Goal: Task Accomplishment & Management: Complete application form

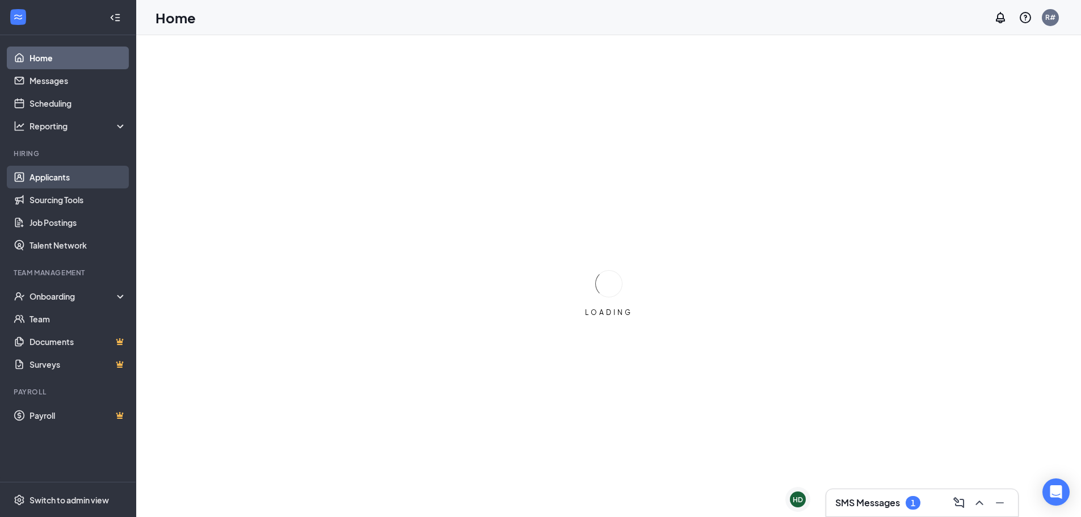
click at [36, 173] on link "Applicants" at bounding box center [78, 177] width 97 height 23
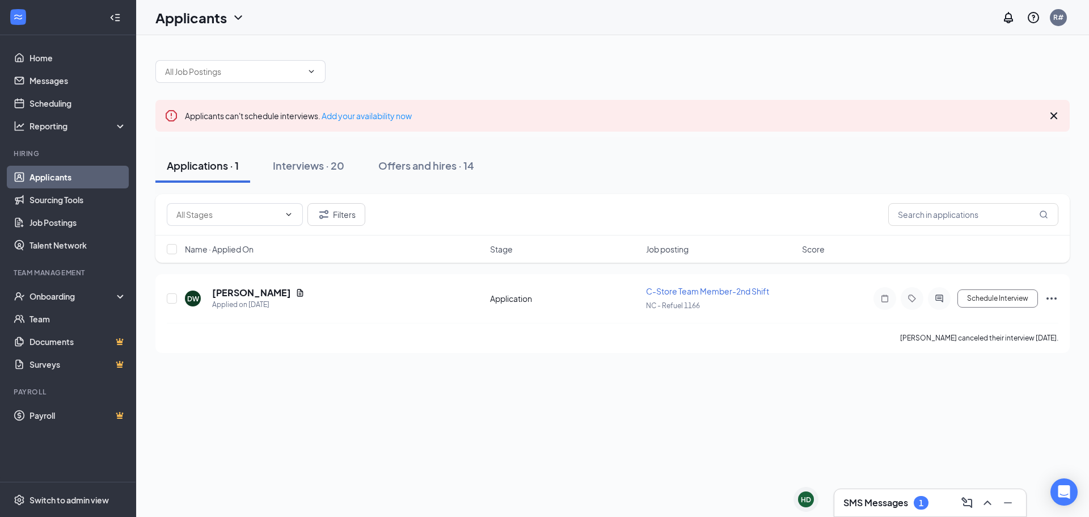
click at [330, 121] on div "Applicants can't schedule interviews. Add your availability now" at bounding box center [612, 116] width 915 height 32
click at [318, 169] on div "Interviews · 20" at bounding box center [308, 165] width 71 height 14
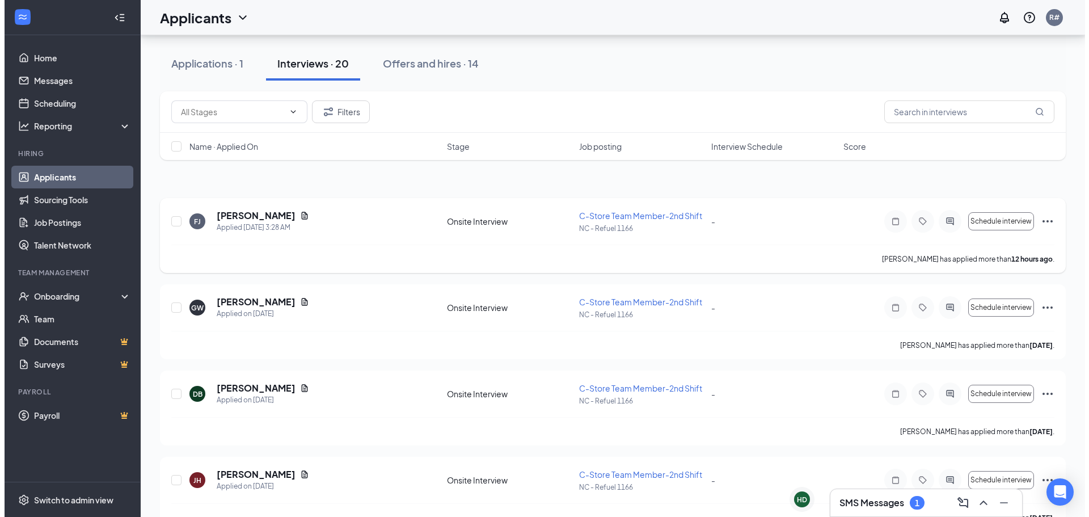
scroll to position [113, 0]
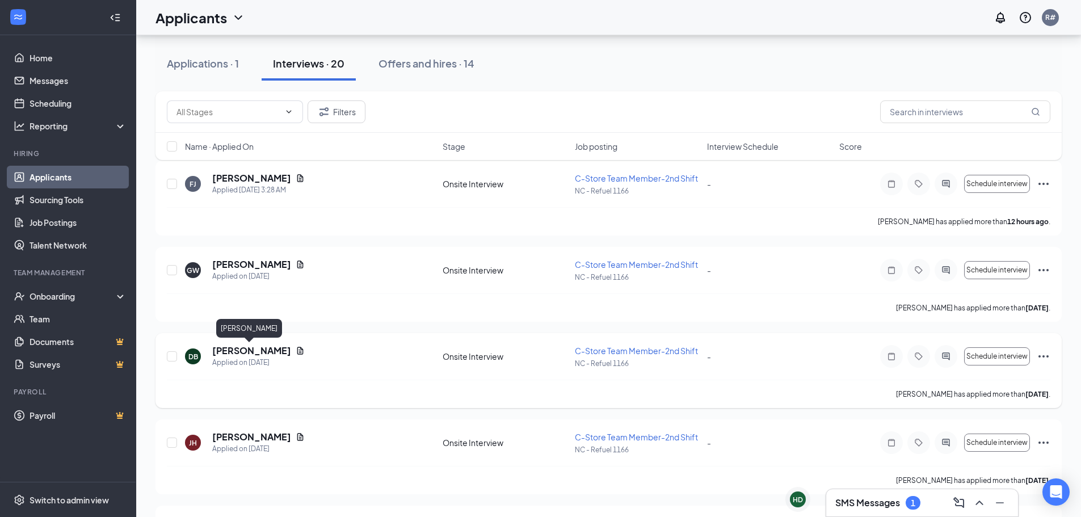
click at [236, 348] on h5 "[PERSON_NAME]" at bounding box center [251, 350] width 79 height 12
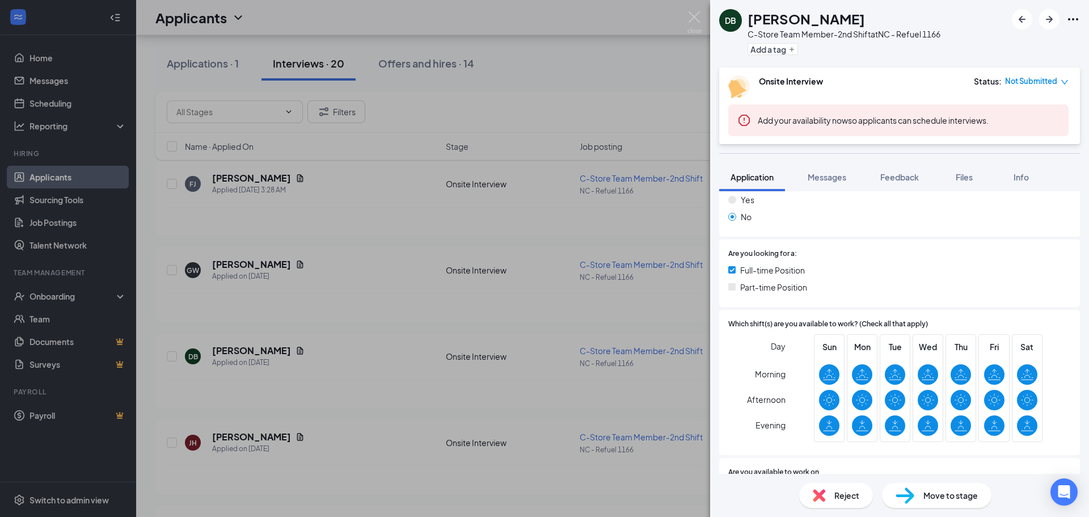
scroll to position [113, 0]
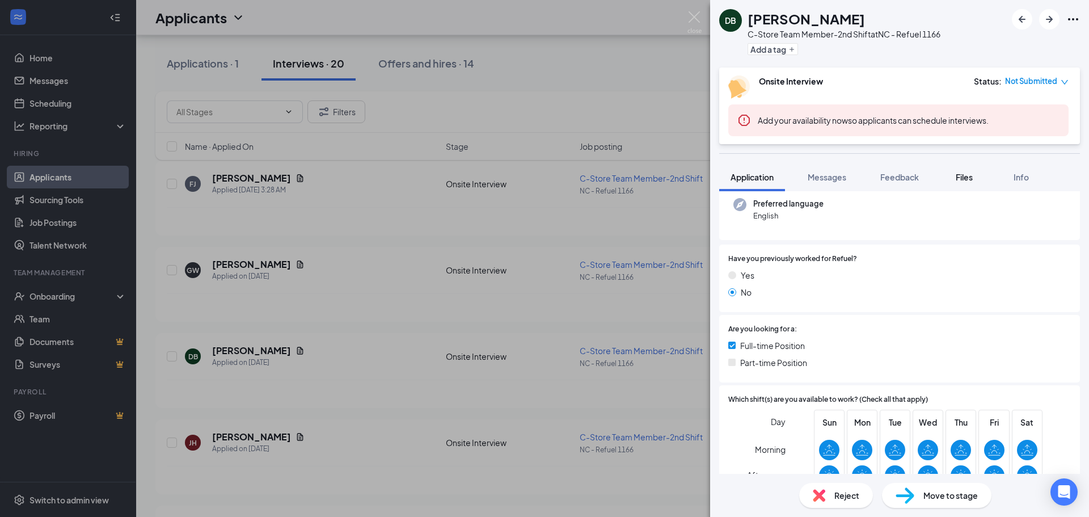
click at [966, 175] on span "Files" at bounding box center [964, 177] width 17 height 10
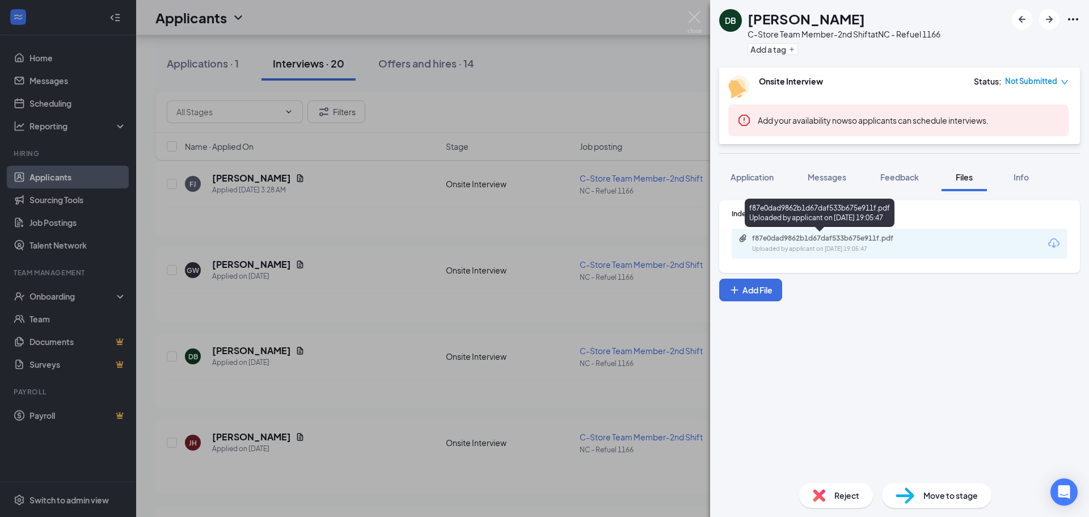
click at [885, 252] on div "Uploaded by applicant on [DATE] 19:05:47" at bounding box center [837, 249] width 170 height 9
click at [335, 273] on div "DB [PERSON_NAME] C-Store Team Member-2nd Shift at NC - Refuel 1166 Add a tag On…" at bounding box center [544, 258] width 1089 height 517
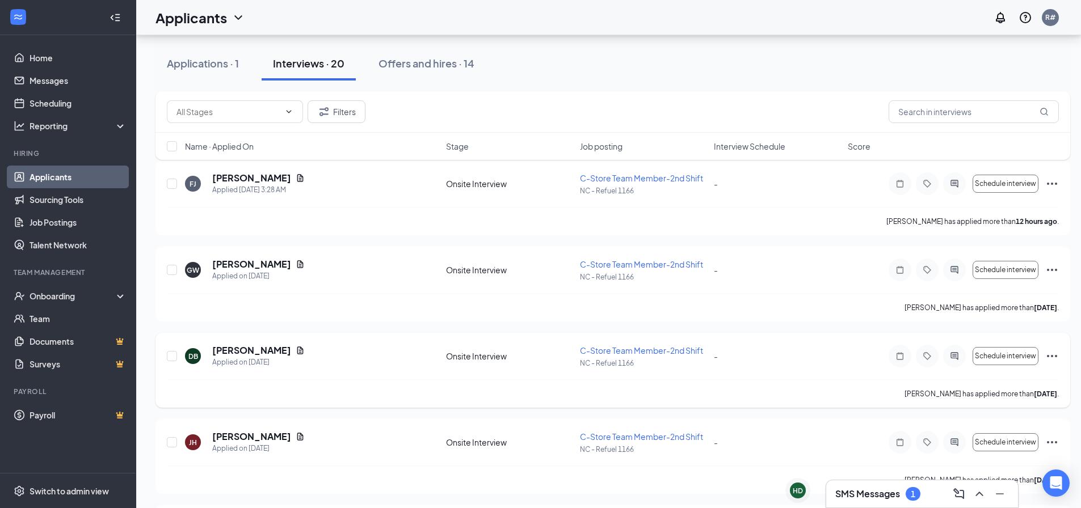
click at [1054, 352] on icon "Ellipses" at bounding box center [1052, 356] width 14 height 14
click at [988, 381] on p "[PERSON_NAME] as hired" at bounding box center [1001, 379] width 98 height 11
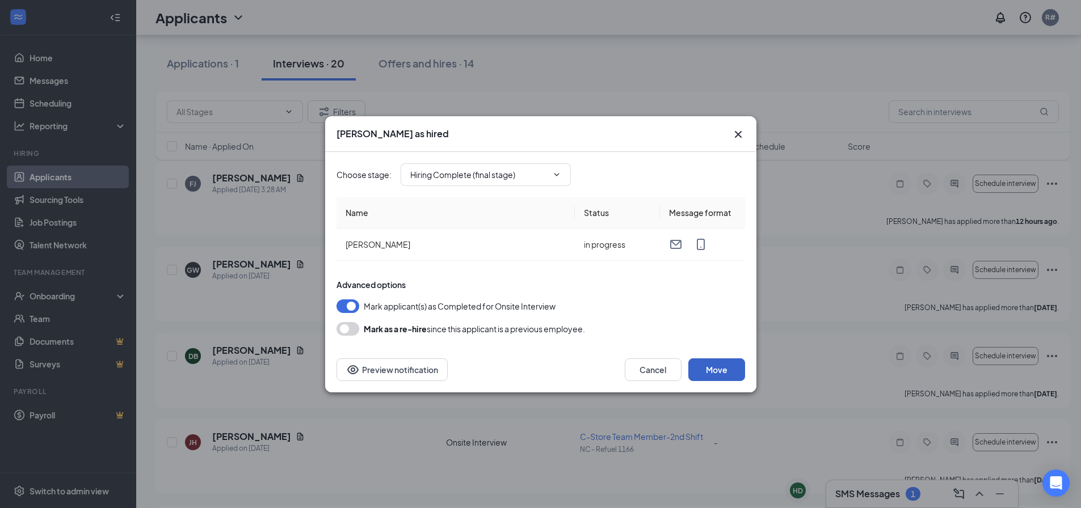
click at [719, 373] on button "Move" at bounding box center [716, 370] width 57 height 23
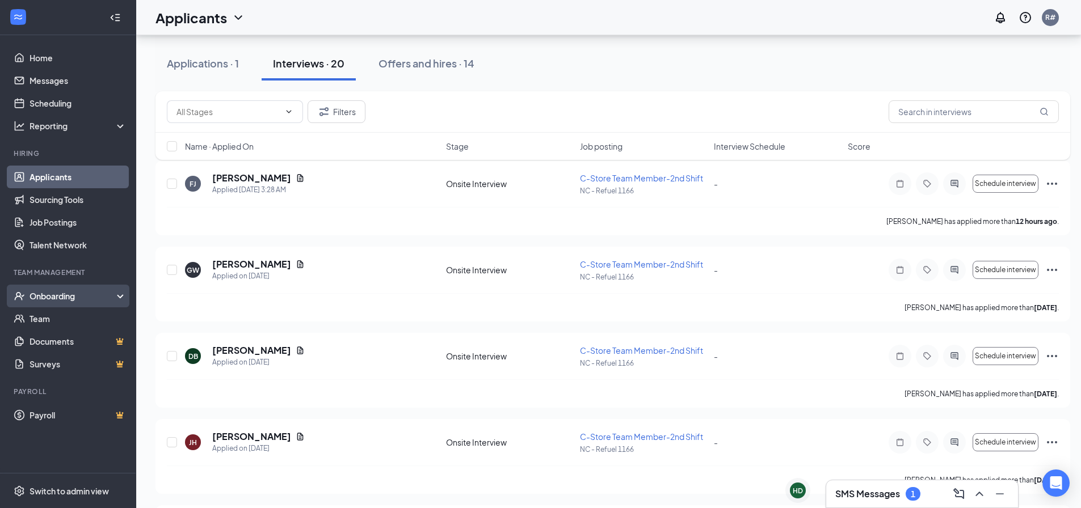
click at [53, 298] on div "Onboarding" at bounding box center [73, 295] width 87 height 11
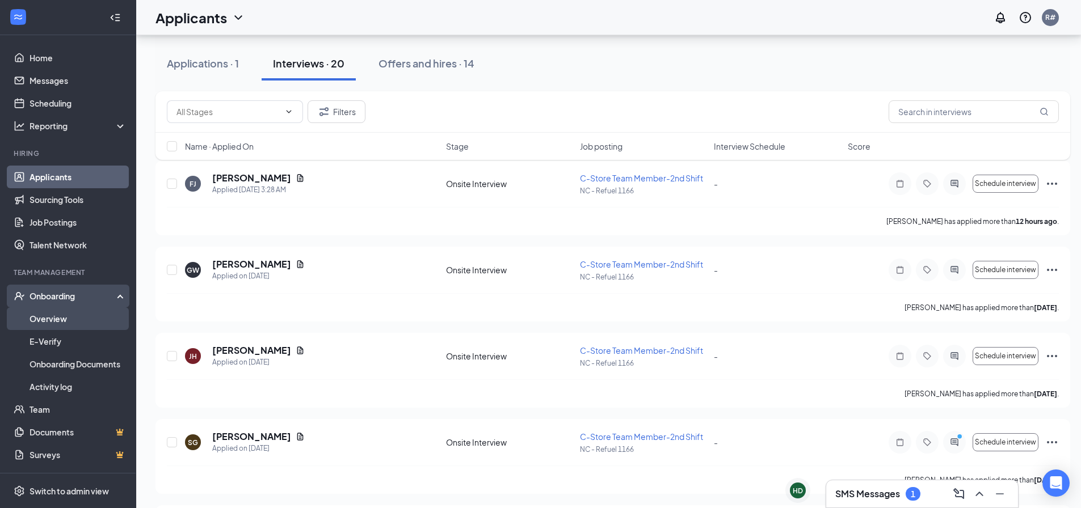
click at [50, 321] on link "Overview" at bounding box center [78, 319] width 97 height 23
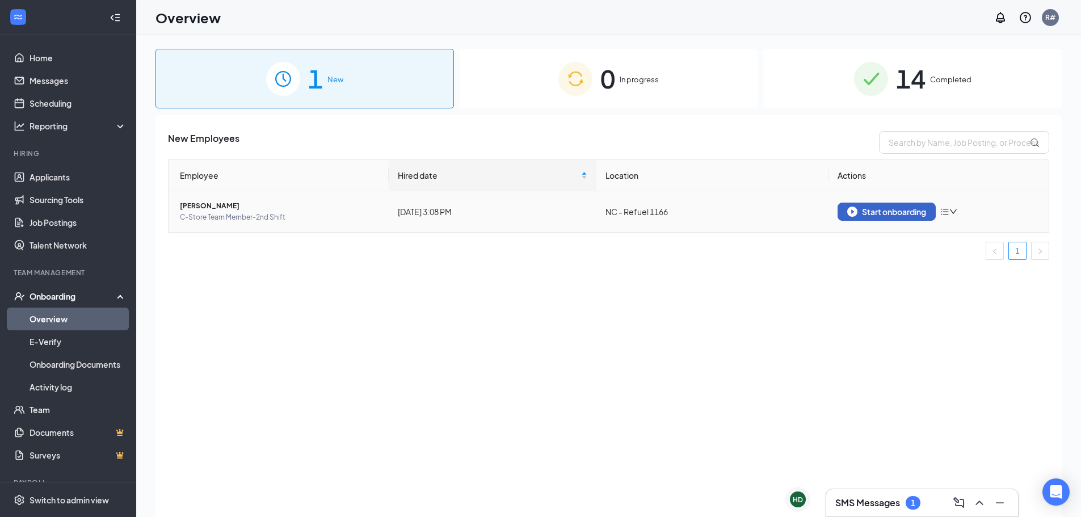
click at [881, 206] on button "Start onboarding" at bounding box center [886, 212] width 98 height 18
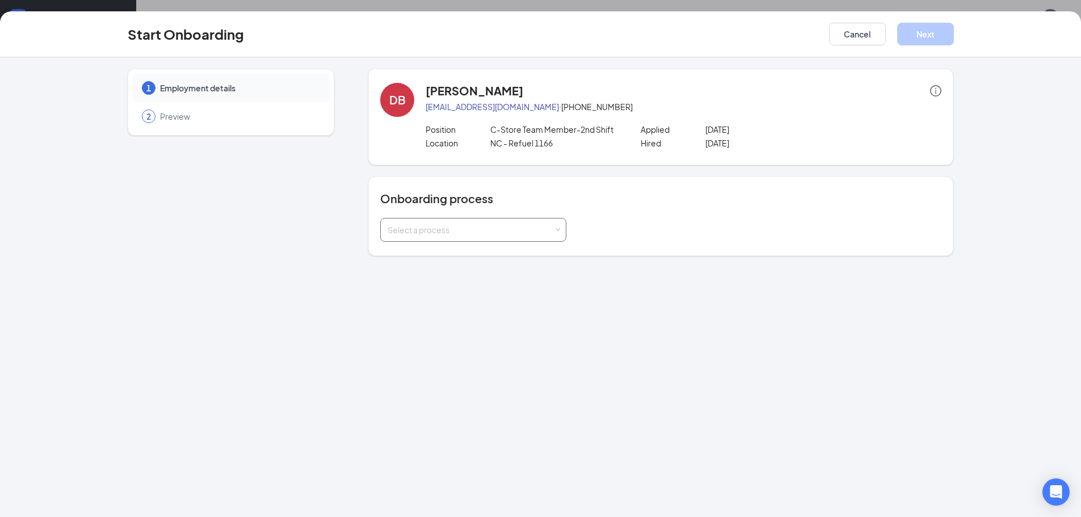
click at [563, 226] on div "Select a process" at bounding box center [473, 230] width 186 height 24
click at [507, 256] on li "New Hire Documentation" at bounding box center [473, 254] width 186 height 20
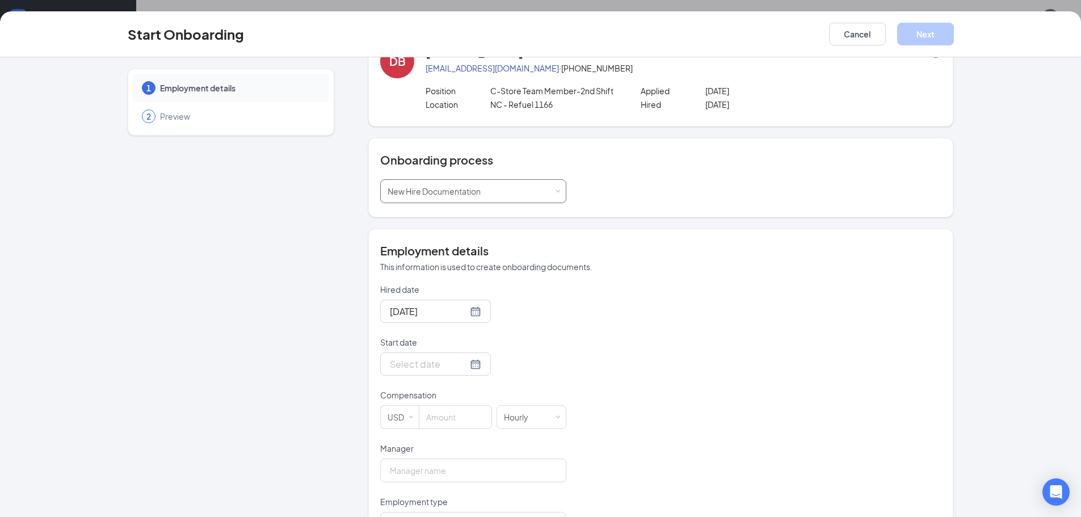
scroll to position [83, 0]
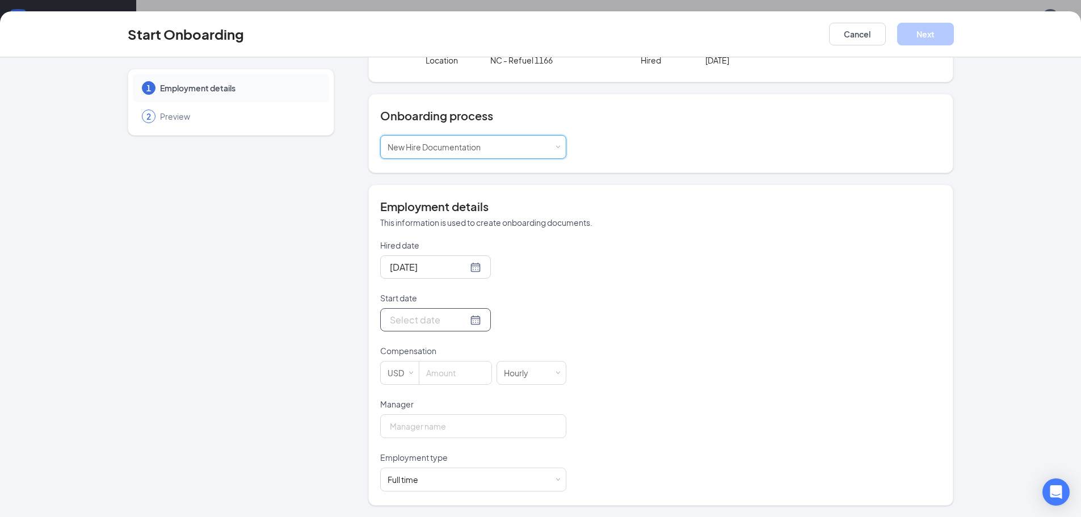
click at [466, 325] on div at bounding box center [435, 320] width 91 height 14
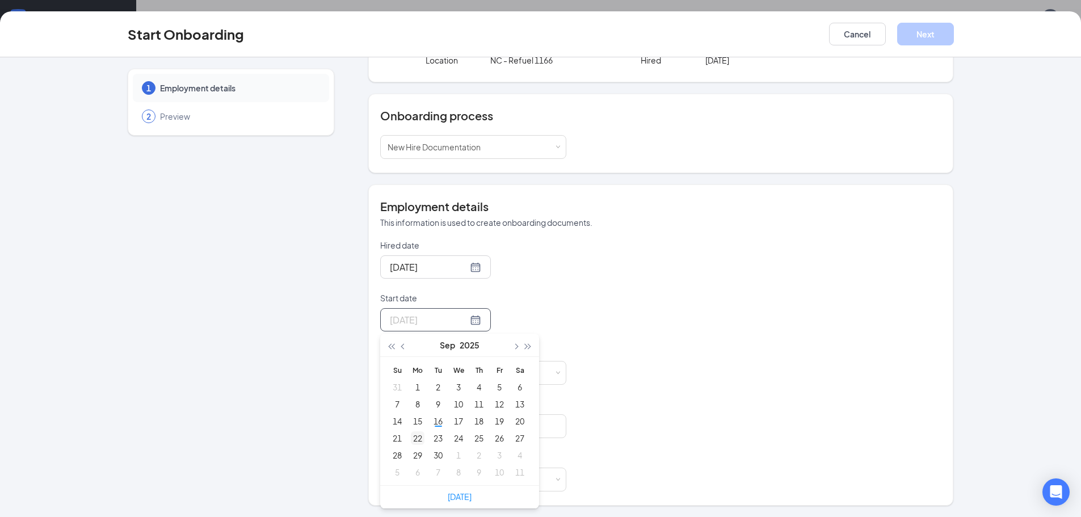
type input "[DATE]"
click at [412, 439] on div "22" at bounding box center [418, 438] width 14 height 14
click at [439, 372] on input at bounding box center [455, 372] width 72 height 23
click at [436, 437] on input "Manager" at bounding box center [473, 426] width 186 height 24
type input "13"
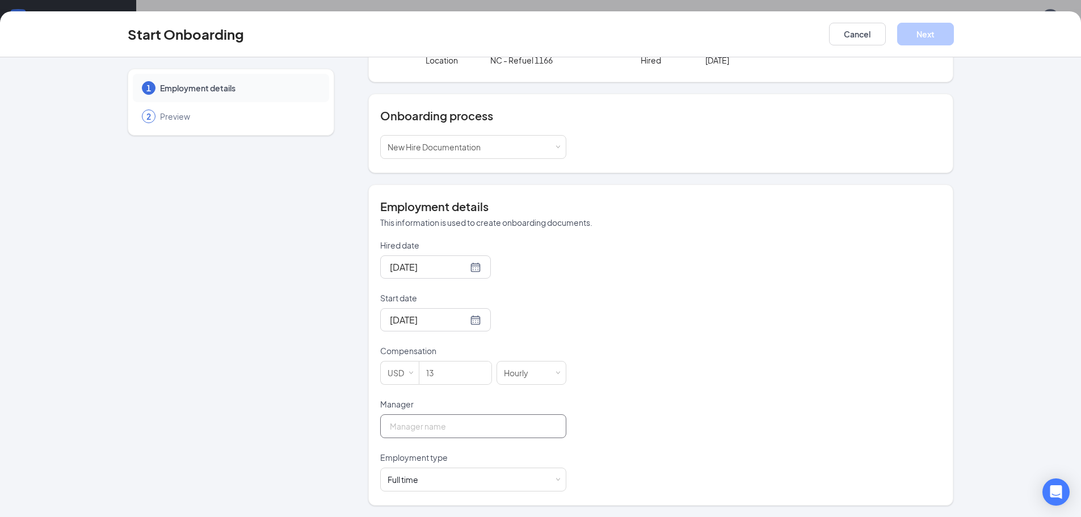
type input "[PERSON_NAME]"
click at [555, 477] on span at bounding box center [557, 479] width 5 height 5
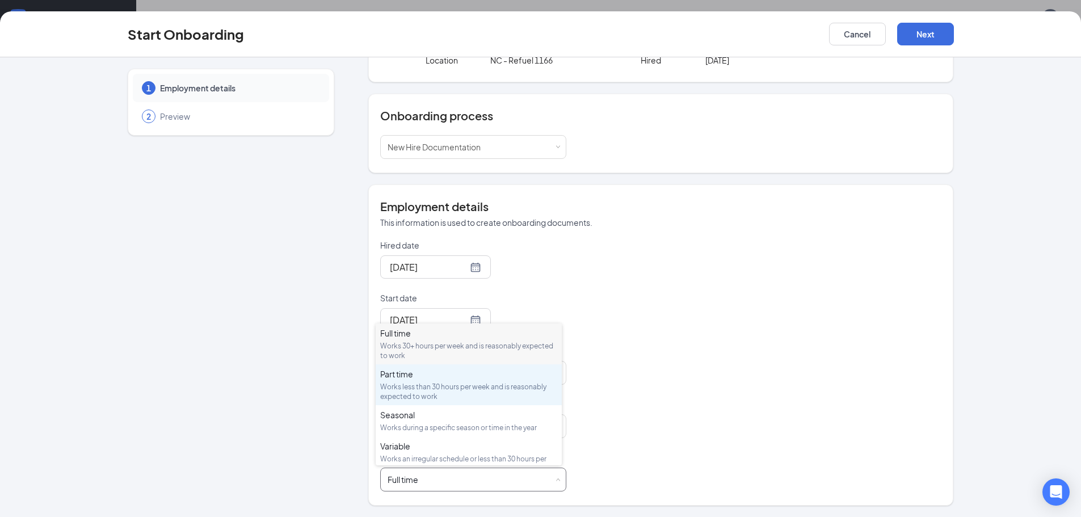
click at [470, 388] on div "Works less than 30 hours per week and is reasonably expected to work" at bounding box center [468, 391] width 177 height 19
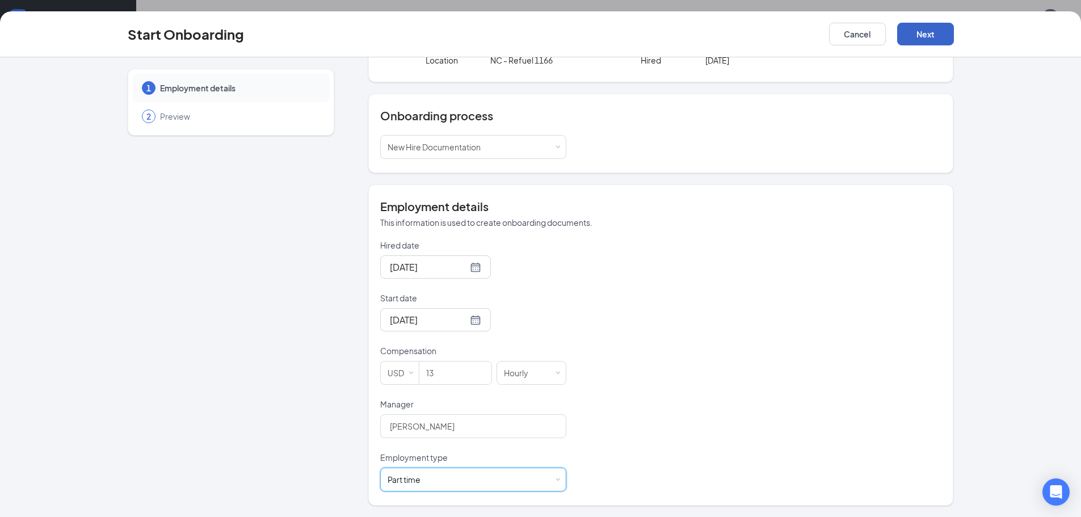
click at [921, 33] on button "Next" at bounding box center [925, 34] width 57 height 23
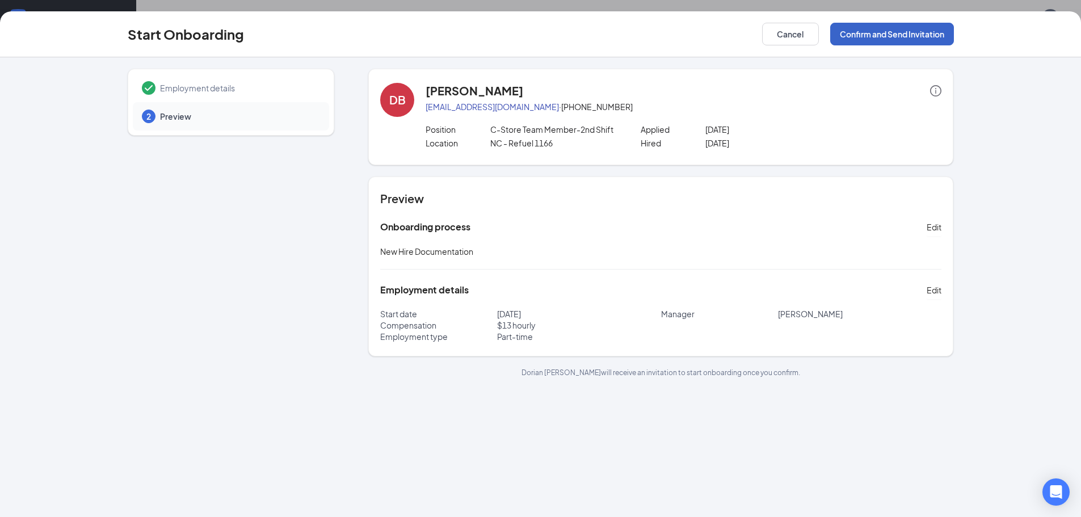
click at [886, 34] on button "Confirm and Send Invitation" at bounding box center [892, 34] width 124 height 23
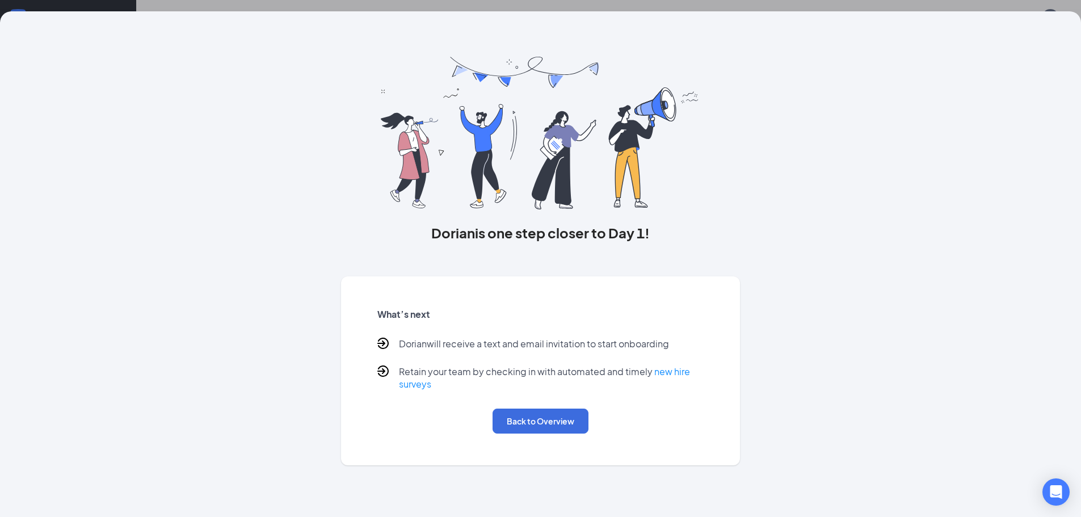
drag, startPoint x: 565, startPoint y: 434, endPoint x: 558, endPoint y: 437, distance: 7.6
click at [563, 434] on div "What’s next [PERSON_NAME] will receive a text and email invitation to start onb…" at bounding box center [541, 370] width 354 height 153
click at [542, 428] on button "Back to Overview" at bounding box center [540, 421] width 96 height 25
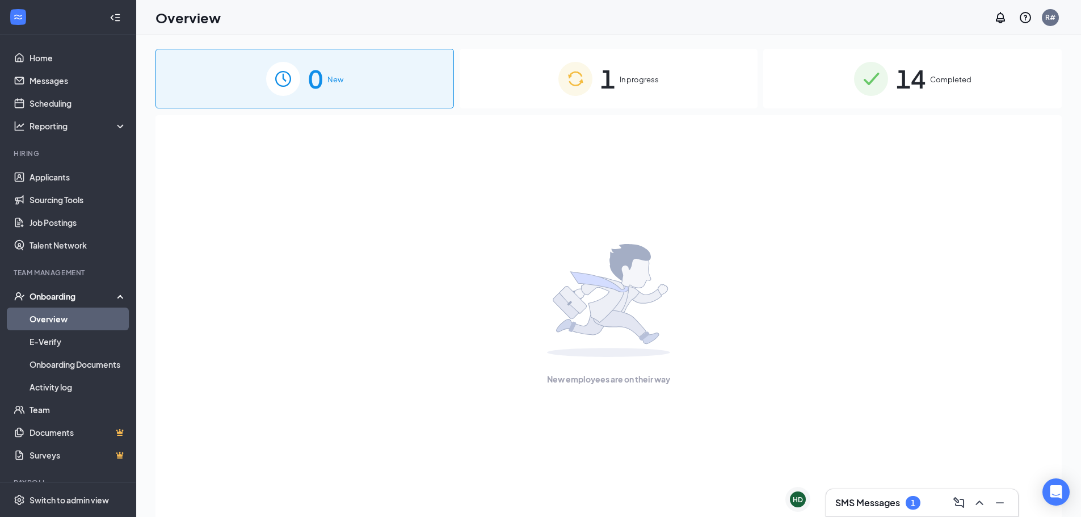
click at [580, 70] on img at bounding box center [575, 79] width 34 height 34
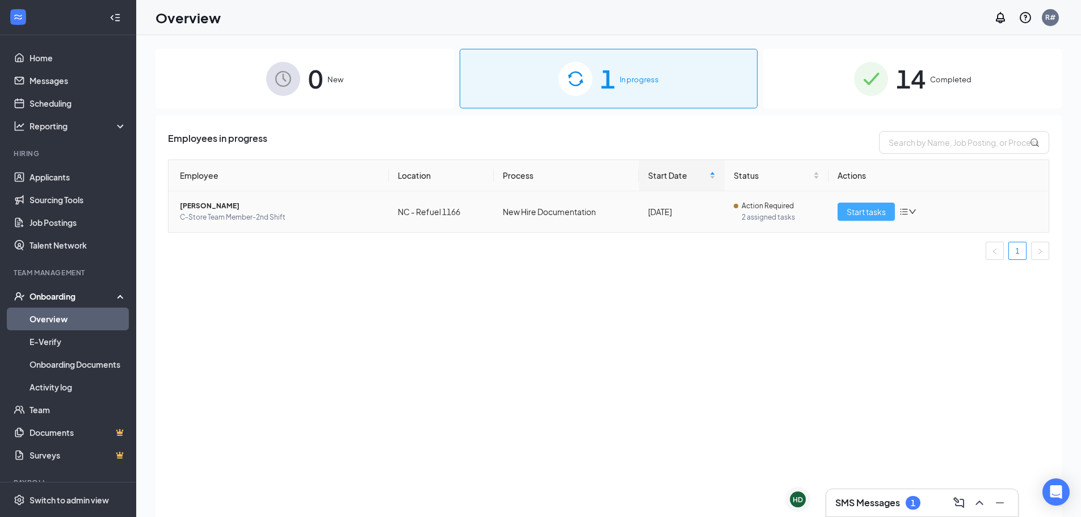
click at [876, 210] on span "Start tasks" at bounding box center [866, 211] width 39 height 12
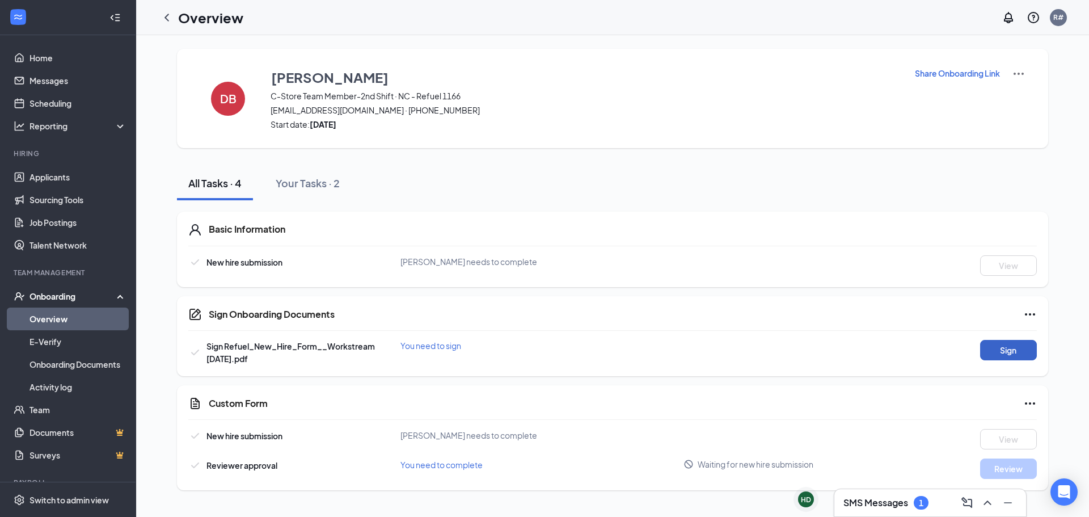
click at [1004, 348] on button "Sign" at bounding box center [1008, 350] width 57 height 20
